Goal: Find specific page/section: Find specific page/section

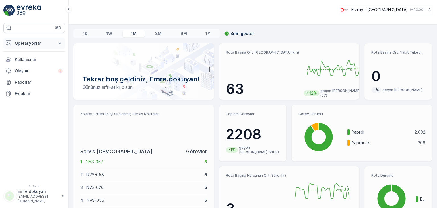
click at [31, 42] on p "Operasyonlar" at bounding box center [34, 43] width 39 height 6
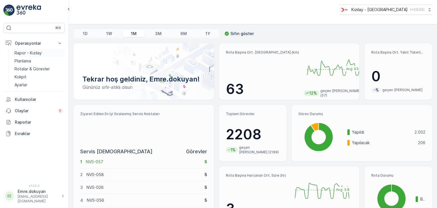
click at [28, 51] on p "Rapor - Kızılay" at bounding box center [28, 53] width 27 height 6
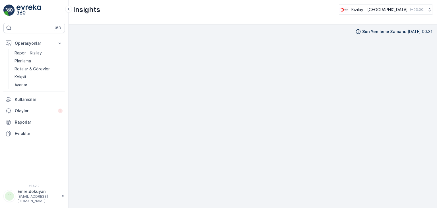
scroll to position [5, 0]
